Goal: Information Seeking & Learning: Find specific fact

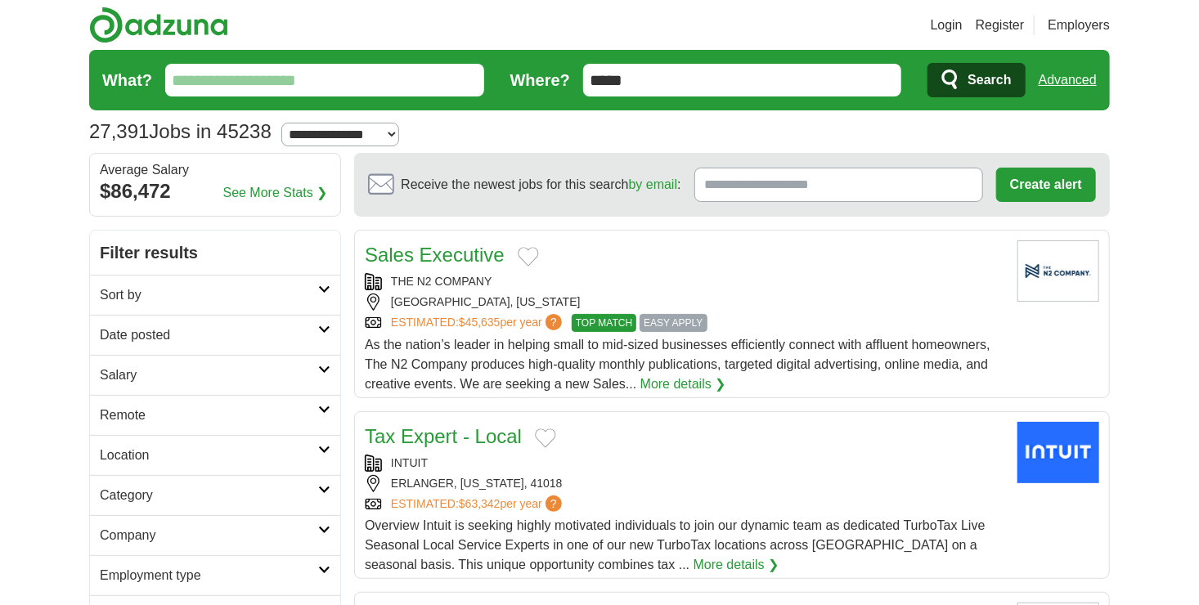
click at [367, 83] on input "What?" at bounding box center [324, 80] width 319 height 33
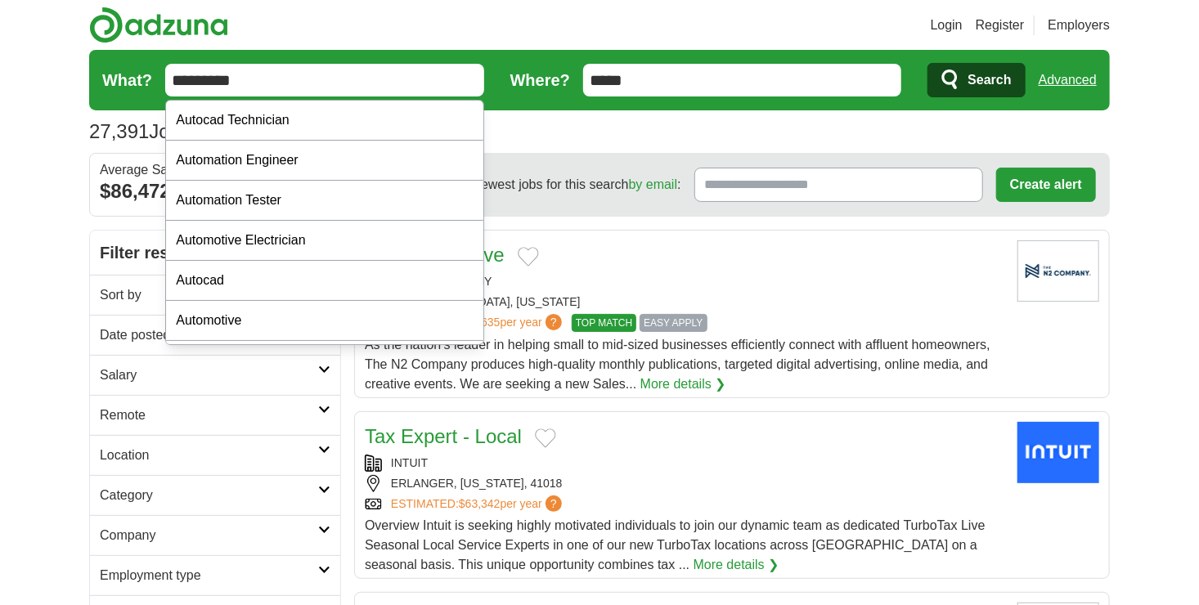
type input "*********"
click at [928, 63] on button "Search" at bounding box center [976, 80] width 97 height 34
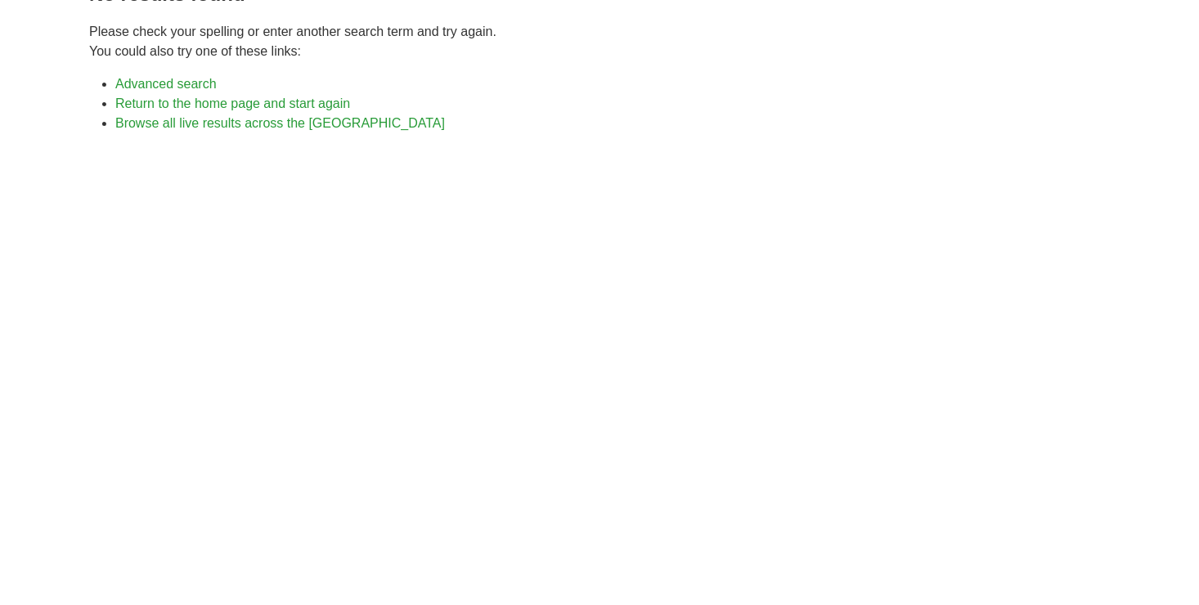
scroll to position [196, 0]
